Goal: Book appointment/travel/reservation

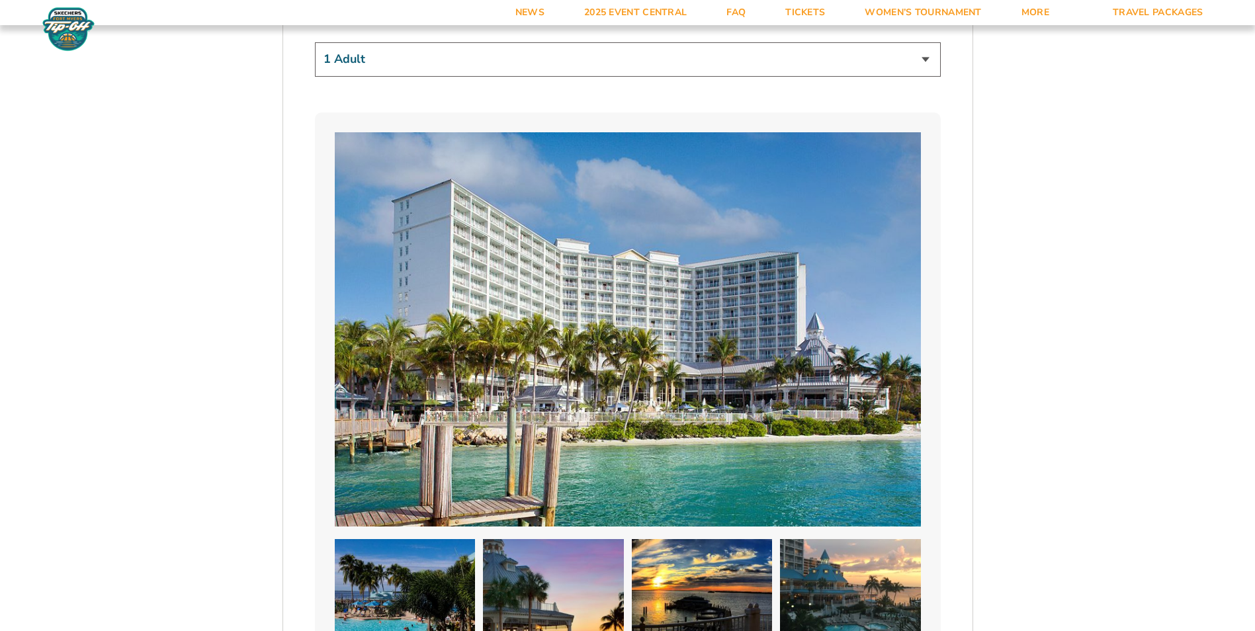
scroll to position [595, 0]
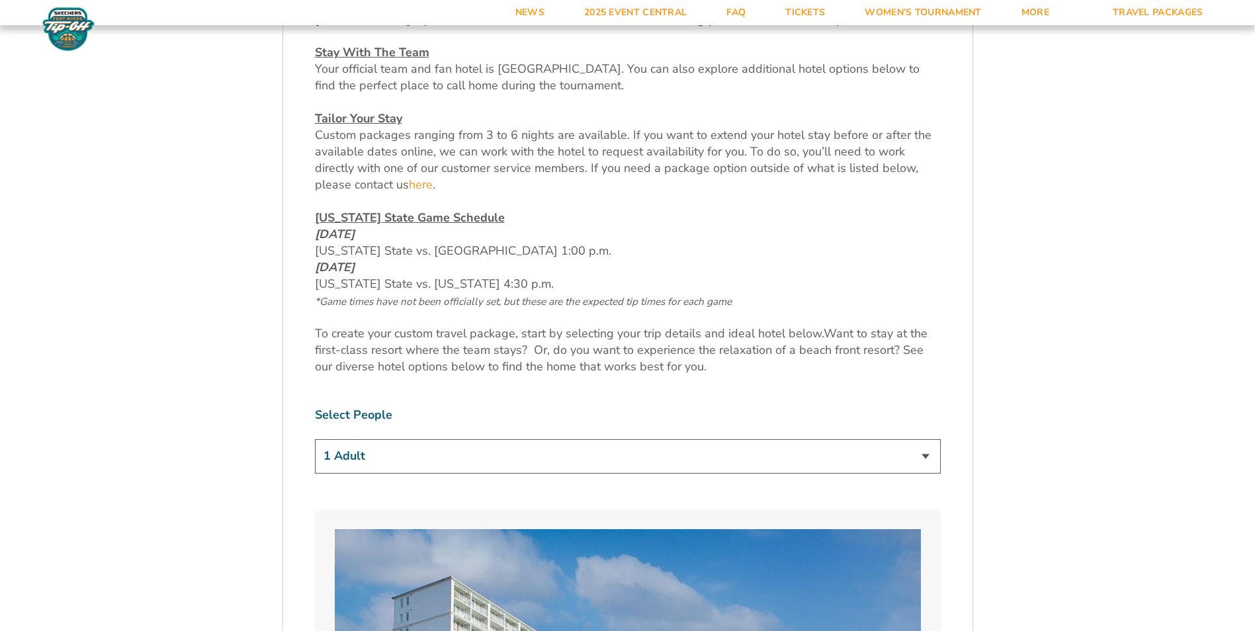
click at [779, 454] on select "1 Adult 2 Adults 3 Adults 4 Adults 2 Adults + 1 Child 2 Adults + 2 Children 2 A…" at bounding box center [628, 456] width 626 height 34
select select "2 Adults"
click at [315, 439] on select "1 Adult 2 Adults 3 Adults 4 Adults 2 Adults + 1 Child 2 Adults + 2 Children 2 A…" at bounding box center [628, 456] width 626 height 34
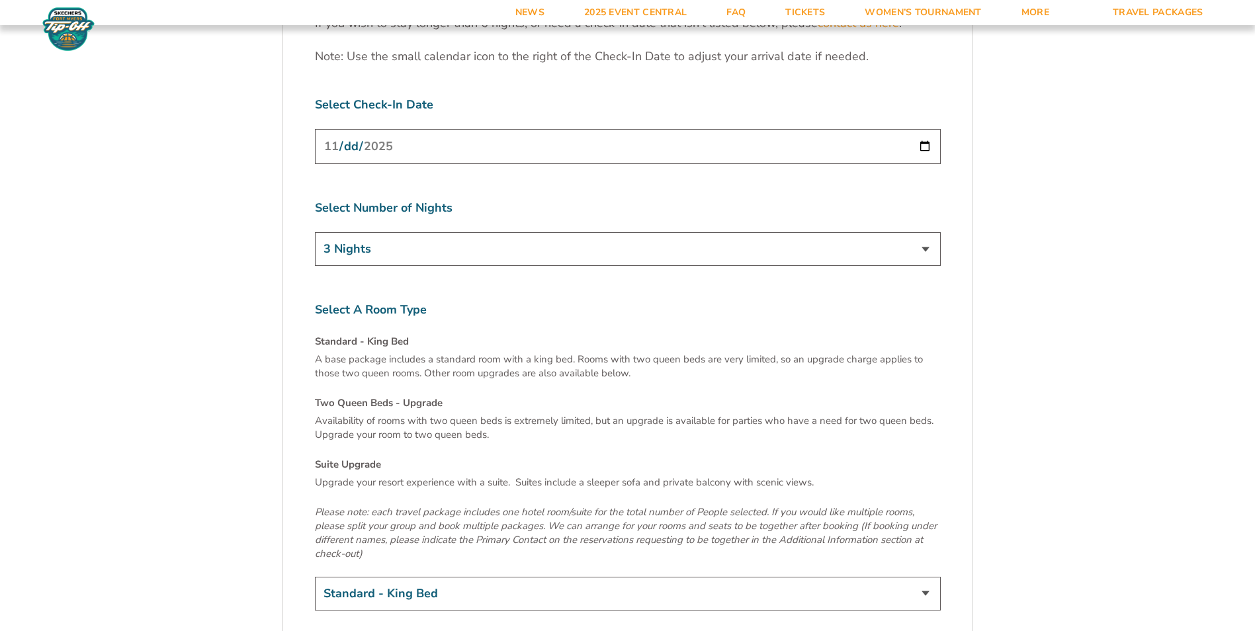
scroll to position [4300, 0]
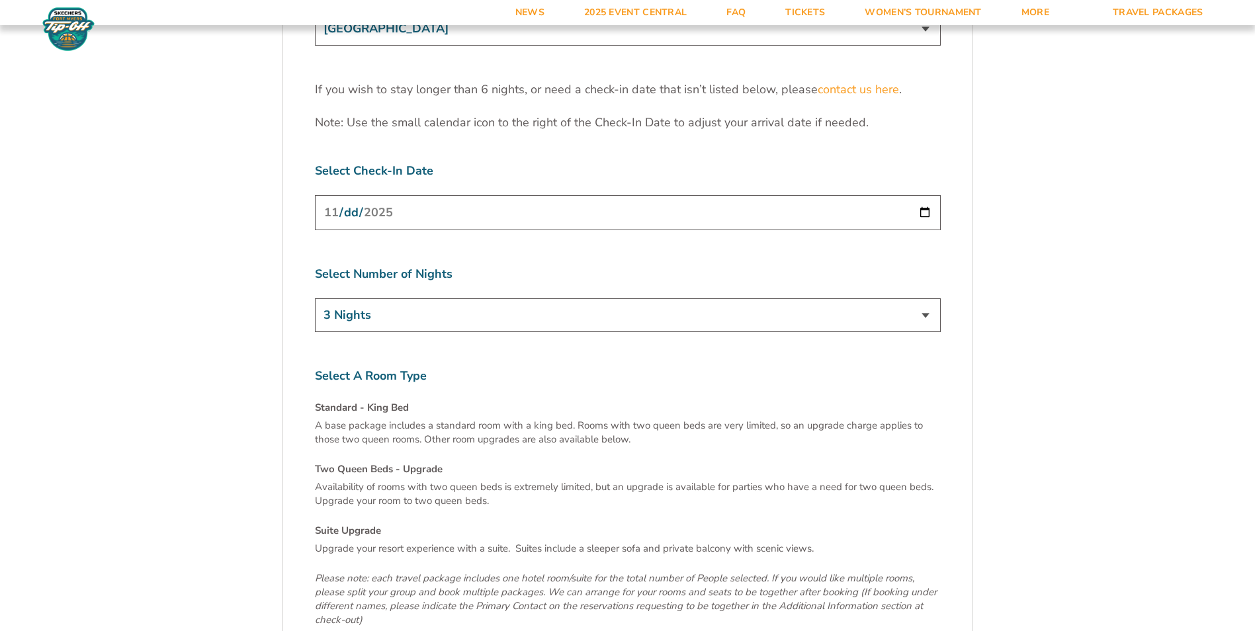
click at [888, 298] on select "3 Nights 4 Nights 5 Nights 6 Nights" at bounding box center [628, 315] width 626 height 34
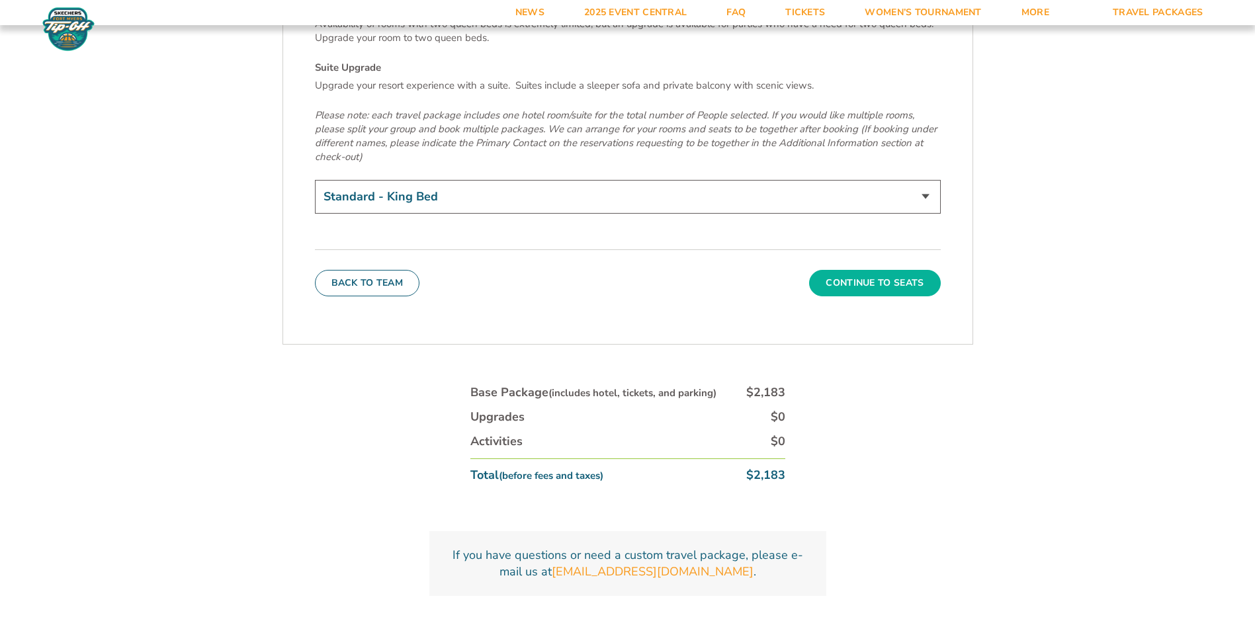
click at [891, 270] on button "Continue To Seats" at bounding box center [874, 283] width 131 height 26
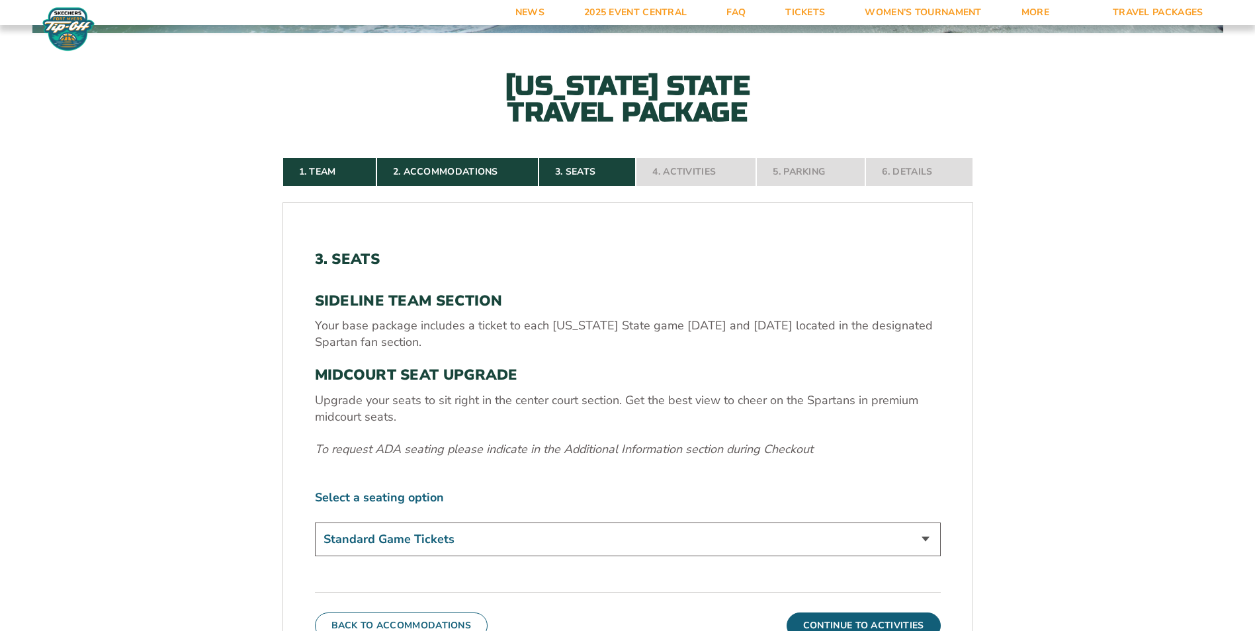
scroll to position [497, 0]
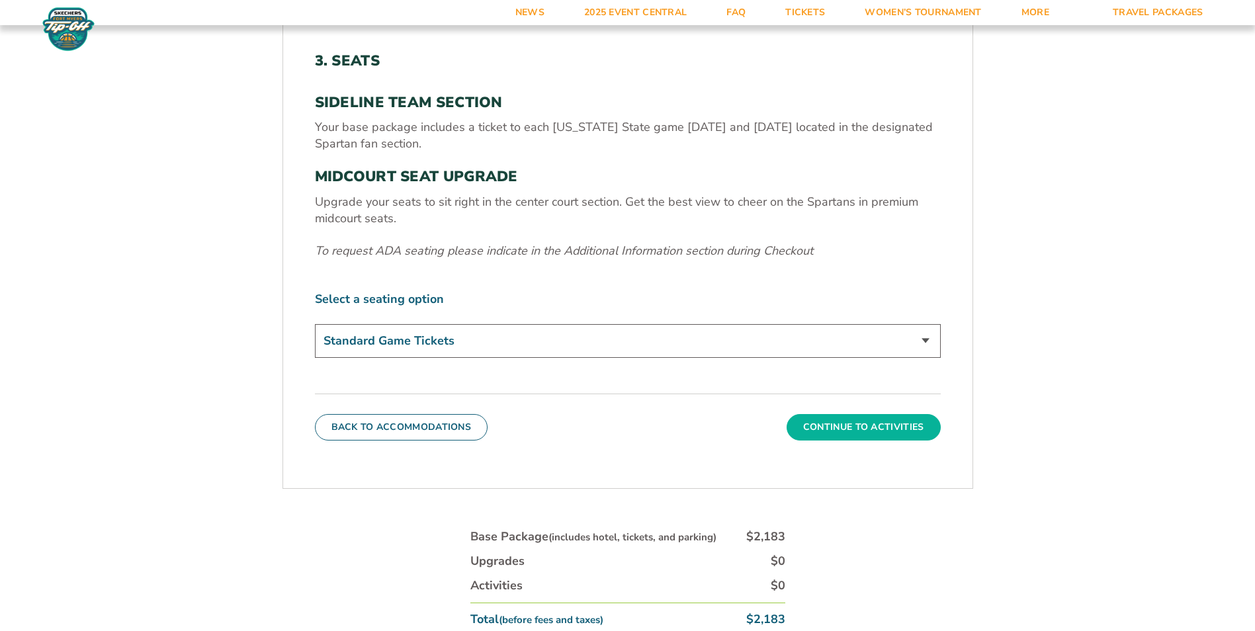
click at [881, 431] on button "Continue To Activities" at bounding box center [864, 427] width 154 height 26
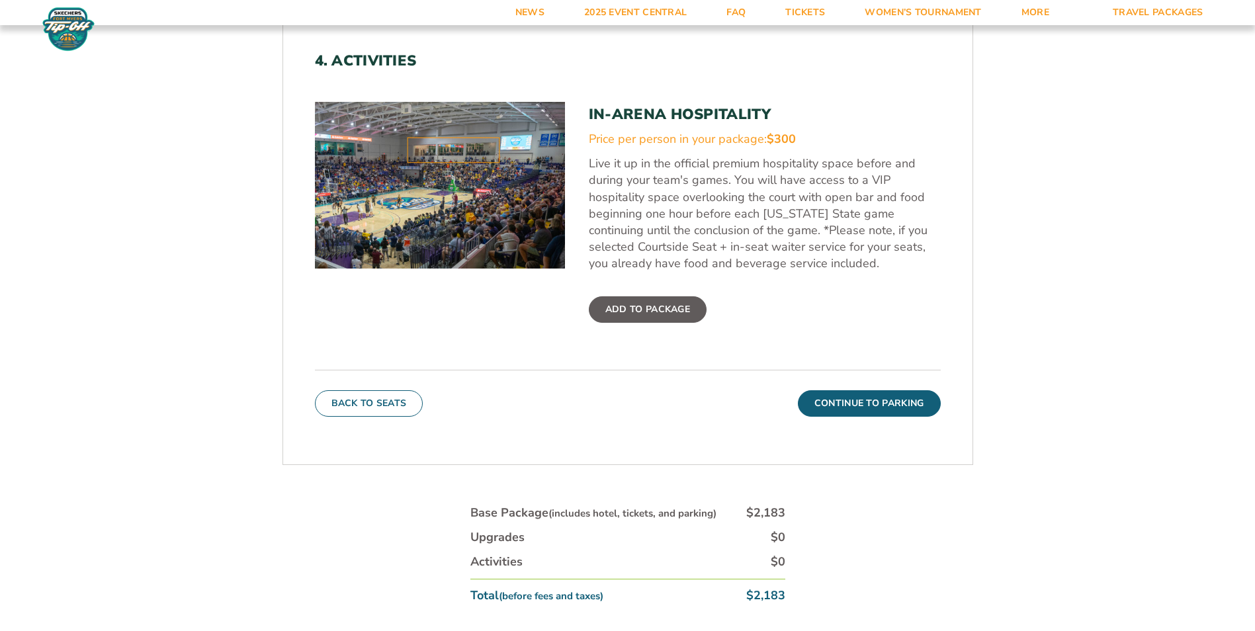
scroll to position [563, 0]
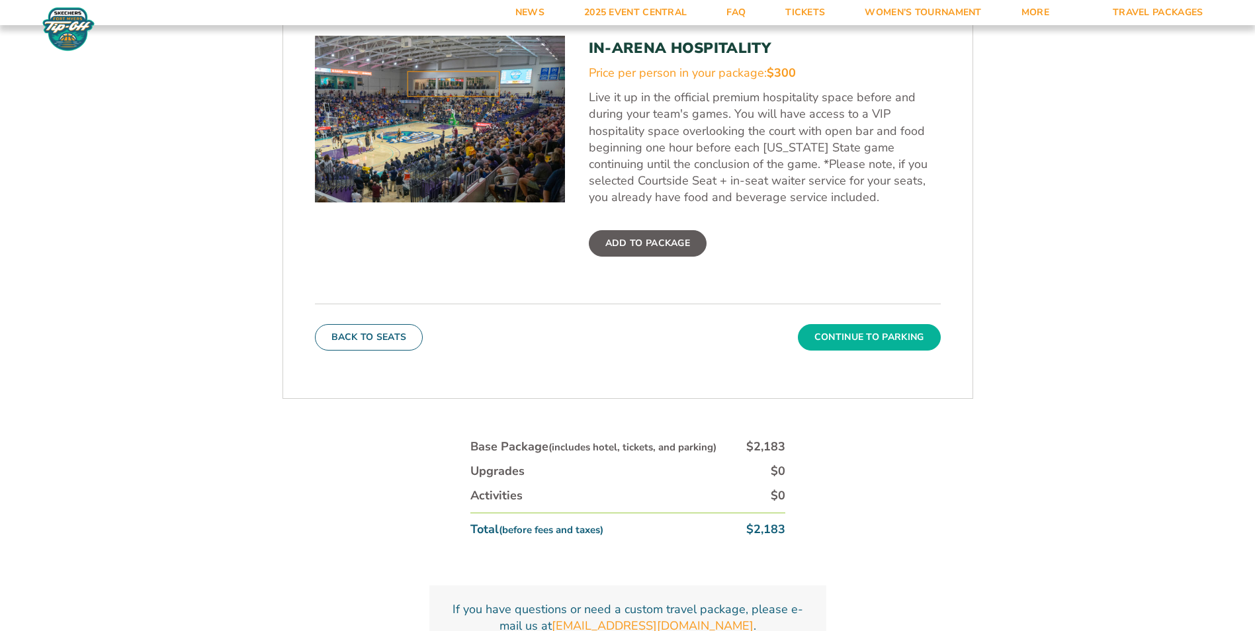
click at [839, 342] on button "Continue To Parking" at bounding box center [869, 337] width 143 height 26
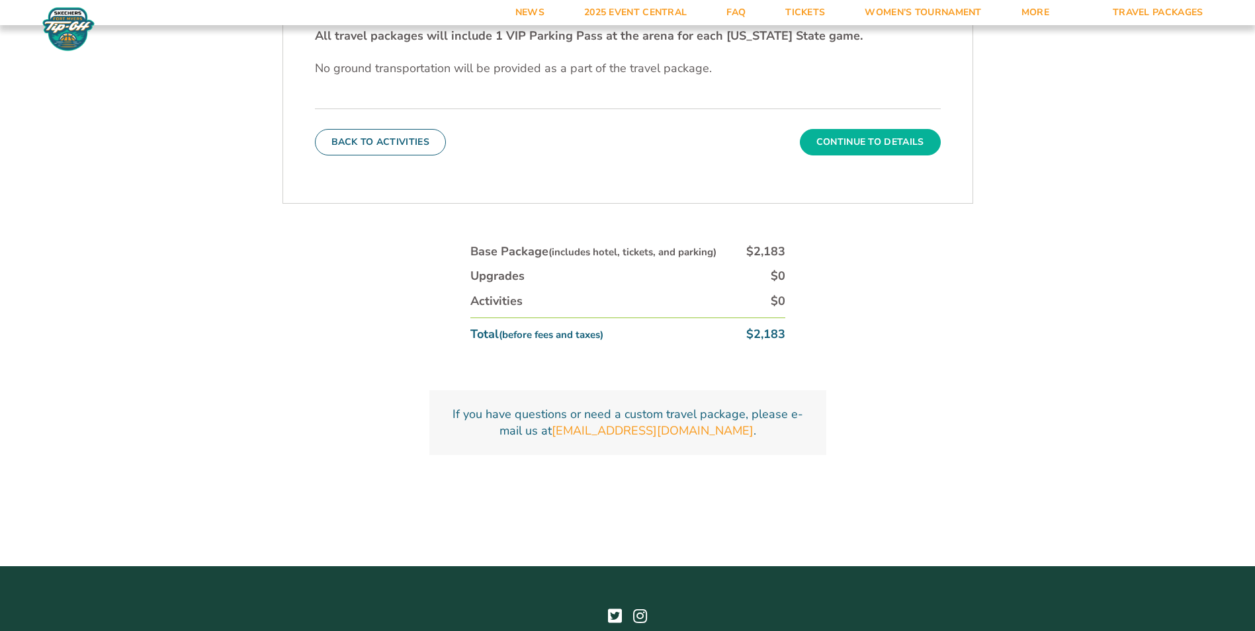
click at [906, 136] on button "Continue To Details" at bounding box center [870, 142] width 141 height 26
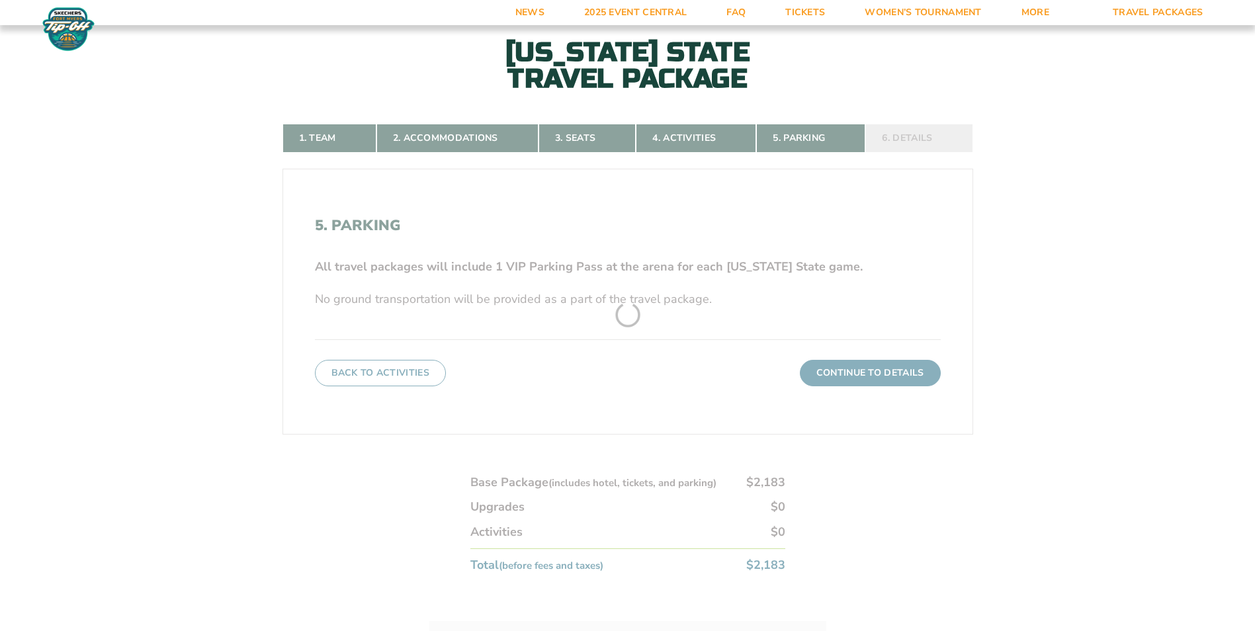
scroll to position [298, 0]
